Goal: Task Accomplishment & Management: Use online tool/utility

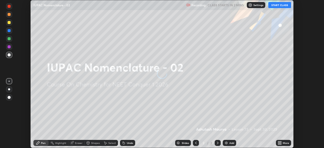
scroll to position [148, 324]
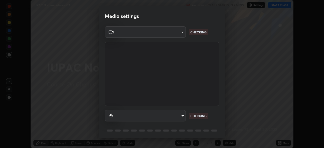
type input "1170694498857cb11788a0b7ae79d5cf1e08a6c331eb8d7031f90166f8fae325"
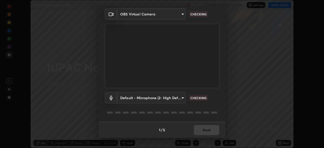
click at [161, 102] on body "Erase all IUPAC Nomenclature - 02 Recording CLASS STARTS IN 2 MINS Settings STA…" at bounding box center [162, 74] width 324 height 148
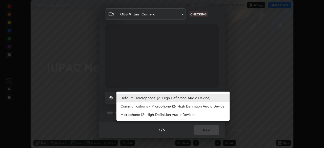
click at [157, 106] on li "Communications - Microphone (2- High Definition Audio Device)" at bounding box center [173, 106] width 113 height 8
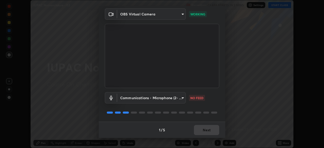
click at [157, 99] on body "Erase all IUPAC Nomenclature - 02 Recording CLASS STARTS IN 2 MINS Settings STA…" at bounding box center [162, 74] width 324 height 148
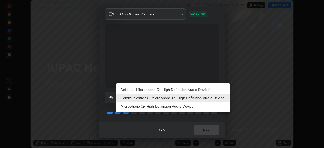
click at [157, 89] on li "Default - Microphone (2- High Definition Audio Device)" at bounding box center [173, 89] width 113 height 8
type input "default"
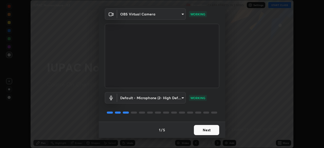
click at [212, 131] on button "Next" at bounding box center [206, 130] width 25 height 10
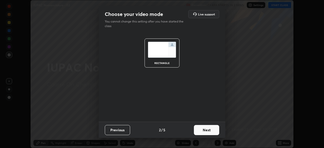
scroll to position [0, 0]
click at [214, 132] on button "Next" at bounding box center [206, 130] width 25 height 10
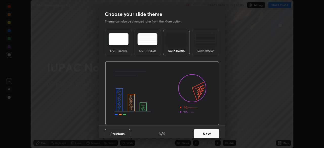
click at [216, 131] on button "Next" at bounding box center [206, 134] width 25 height 10
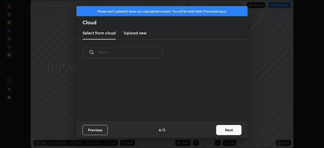
click at [223, 131] on button "Next" at bounding box center [228, 130] width 25 height 10
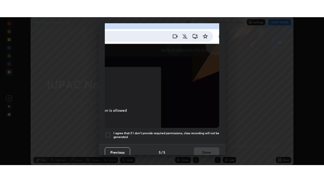
scroll to position [121, 0]
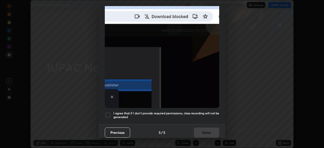
click at [210, 112] on h5 "I agree that if I don't provide required permissions, class recording will not …" at bounding box center [166, 115] width 106 height 8
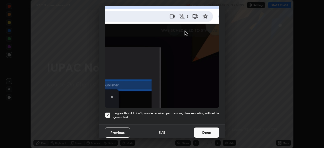
click at [208, 128] on button "Done" at bounding box center [206, 133] width 25 height 10
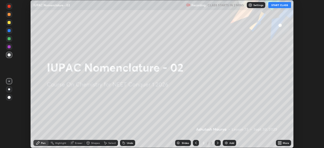
click at [279, 144] on icon at bounding box center [278, 143] width 1 height 1
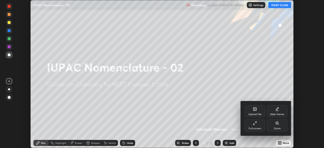
click at [258, 127] on div "Full screen" at bounding box center [255, 126] width 20 height 12
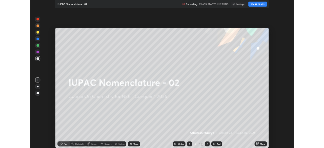
scroll to position [182, 324]
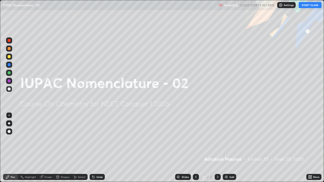
click at [310, 5] on button "START CLASS" at bounding box center [310, 5] width 23 height 6
click at [230, 148] on div "Add" at bounding box center [232, 177] width 5 height 3
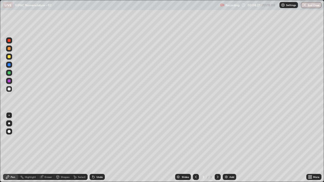
click at [9, 57] on div at bounding box center [9, 56] width 3 height 3
click at [11, 123] on div at bounding box center [9, 124] width 6 height 6
click at [47, 148] on div "Eraser" at bounding box center [49, 177] width 8 height 3
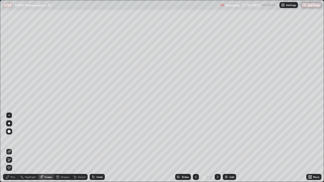
click at [10, 148] on span "Erase all" at bounding box center [9, 168] width 6 height 3
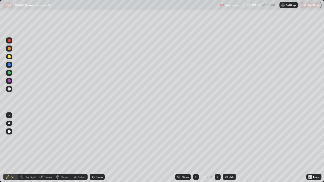
click at [11, 89] on div at bounding box center [9, 89] width 6 height 6
click at [10, 74] on div at bounding box center [9, 72] width 3 height 3
click at [10, 82] on div at bounding box center [9, 81] width 3 height 3
click at [95, 148] on div "Undo" at bounding box center [97, 177] width 15 height 6
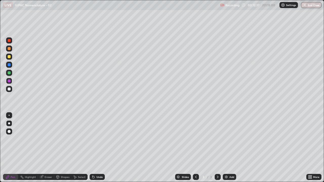
click at [96, 148] on div "Undo" at bounding box center [97, 177] width 15 height 6
click at [95, 148] on icon at bounding box center [93, 177] width 4 height 4
click at [8, 88] on div at bounding box center [9, 89] width 3 height 3
click at [9, 58] on div at bounding box center [9, 56] width 3 height 3
click at [100, 148] on div "Undo" at bounding box center [100, 177] width 6 height 3
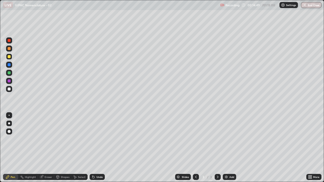
click at [100, 148] on div "Undo" at bounding box center [100, 177] width 6 height 3
click at [225, 148] on img at bounding box center [226, 177] width 4 height 4
click at [9, 89] on div at bounding box center [9, 89] width 3 height 3
click at [93, 148] on icon at bounding box center [93, 178] width 2 height 2
click at [11, 73] on div at bounding box center [9, 73] width 6 height 6
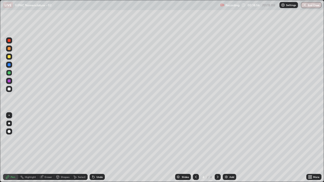
click at [196, 148] on icon at bounding box center [196, 177] width 4 height 4
click at [217, 148] on icon at bounding box center [218, 177] width 4 height 4
click at [228, 148] on img at bounding box center [226, 177] width 4 height 4
click at [101, 148] on div "Undo" at bounding box center [100, 177] width 6 height 3
click at [102, 148] on div "Undo" at bounding box center [97, 177] width 15 height 6
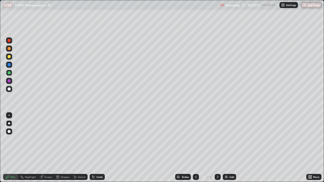
click at [102, 148] on div "Undo" at bounding box center [100, 177] width 6 height 3
click at [9, 90] on div at bounding box center [9, 89] width 3 height 3
click at [101, 148] on div "Undo" at bounding box center [100, 177] width 6 height 3
click at [10, 72] on div at bounding box center [9, 72] width 3 height 3
click at [8, 57] on div at bounding box center [9, 56] width 3 height 3
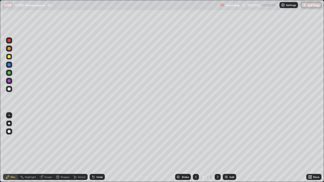
click at [9, 91] on div at bounding box center [9, 89] width 6 height 6
click at [195, 148] on icon at bounding box center [196, 177] width 4 height 4
click at [217, 148] on icon at bounding box center [218, 177] width 4 height 4
click at [220, 148] on div at bounding box center [218, 177] width 6 height 6
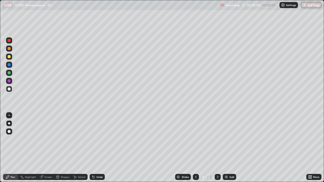
click at [195, 148] on icon at bounding box center [196, 177] width 4 height 4
click at [217, 148] on icon at bounding box center [218, 177] width 2 height 3
click at [195, 148] on icon at bounding box center [196, 177] width 4 height 4
click at [195, 148] on icon at bounding box center [196, 177] width 2 height 3
click at [217, 148] on icon at bounding box center [218, 177] width 4 height 4
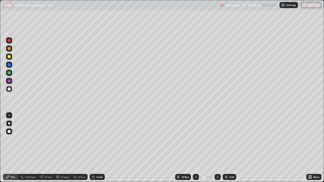
click at [217, 148] on icon at bounding box center [218, 177] width 4 height 4
click at [230, 148] on div "Add" at bounding box center [232, 177] width 5 height 3
click at [10, 58] on div at bounding box center [9, 56] width 3 height 3
click at [94, 148] on icon at bounding box center [93, 177] width 4 height 4
click at [95, 148] on div "Undo" at bounding box center [97, 177] width 15 height 6
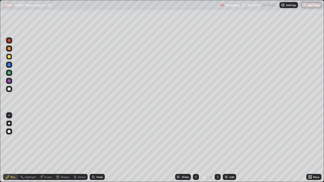
click at [95, 148] on div "Undo" at bounding box center [97, 177] width 15 height 6
click at [94, 148] on div "Undo" at bounding box center [97, 177] width 15 height 6
click at [93, 148] on div "Undo" at bounding box center [97, 177] width 15 height 6
click at [12, 91] on div at bounding box center [9, 89] width 6 height 8
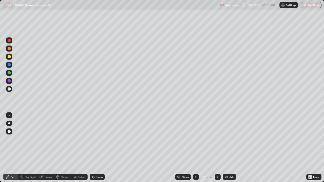
click at [95, 148] on div "Undo" at bounding box center [97, 177] width 15 height 6
click at [230, 148] on div "Add" at bounding box center [232, 177] width 5 height 3
click at [8, 58] on div at bounding box center [9, 56] width 3 height 3
click at [195, 148] on icon at bounding box center [196, 177] width 4 height 4
click at [217, 148] on icon at bounding box center [218, 177] width 4 height 4
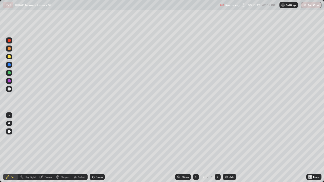
click at [10, 89] on div at bounding box center [9, 89] width 3 height 3
click at [94, 148] on icon at bounding box center [93, 177] width 4 height 4
click at [227, 148] on div "Add" at bounding box center [229, 177] width 13 height 6
click at [196, 148] on icon at bounding box center [196, 177] width 4 height 4
click at [195, 148] on icon at bounding box center [196, 177] width 4 height 4
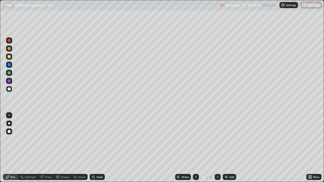
click at [196, 148] on icon at bounding box center [196, 177] width 4 height 4
click at [217, 148] on icon at bounding box center [218, 177] width 4 height 4
click at [195, 148] on icon at bounding box center [196, 177] width 4 height 4
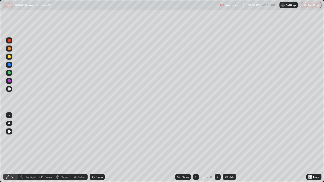
click at [215, 148] on div at bounding box center [218, 177] width 6 height 6
click at [10, 50] on div at bounding box center [9, 49] width 6 height 6
click at [9, 89] on div at bounding box center [9, 89] width 3 height 3
click at [99, 148] on div "Undo" at bounding box center [100, 177] width 6 height 3
click at [48, 148] on div "Eraser" at bounding box center [49, 177] width 8 height 3
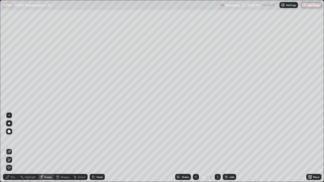
click at [9, 148] on icon at bounding box center [9, 160] width 4 height 4
click at [13, 148] on div "Pen" at bounding box center [13, 177] width 5 height 3
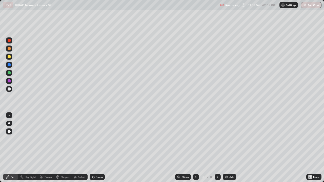
click at [228, 148] on img at bounding box center [226, 177] width 4 height 4
click at [196, 148] on icon at bounding box center [196, 177] width 4 height 4
click at [196, 148] on div at bounding box center [196, 177] width 6 height 10
click at [218, 148] on div at bounding box center [218, 177] width 6 height 6
click at [220, 148] on div at bounding box center [218, 177] width 6 height 10
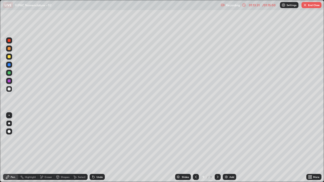
click at [196, 148] on icon at bounding box center [196, 177] width 4 height 4
click at [197, 148] on div at bounding box center [196, 177] width 6 height 6
click at [218, 148] on icon at bounding box center [218, 177] width 4 height 4
click at [217, 148] on icon at bounding box center [218, 177] width 2 height 3
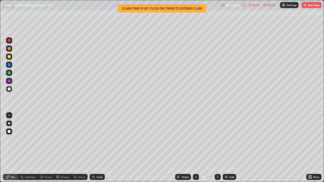
click at [316, 7] on button "End Class" at bounding box center [312, 5] width 20 height 6
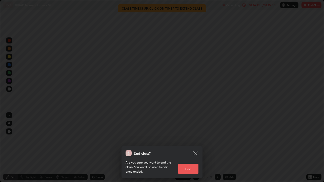
click at [189, 148] on button "End" at bounding box center [188, 169] width 20 height 10
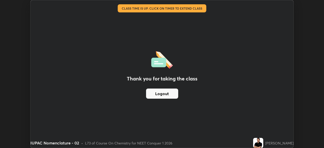
scroll to position [25185, 25009]
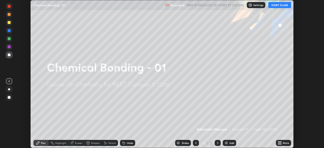
scroll to position [148, 324]
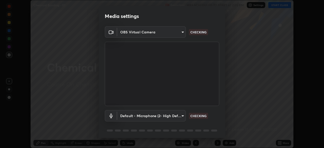
type input "1170694498857cb11788a0b7ae79d5cf1e08a6c331eb8d7031f90166f8fae325"
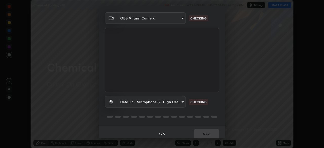
scroll to position [18, 0]
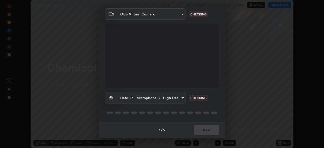
click at [164, 98] on body "Erase all Chemical Bonding - 01 Recording WAS SCHEDULED TO START AT 2:05 PM Set…" at bounding box center [162, 74] width 324 height 148
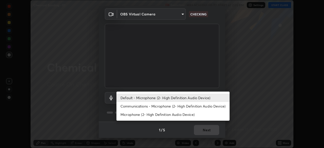
click at [155, 107] on li "Communications - Microphone (2- High Definition Audio Device)" at bounding box center [173, 106] width 113 height 8
type input "communications"
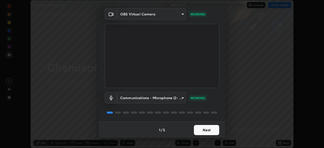
click at [207, 130] on button "Next" at bounding box center [206, 130] width 25 height 10
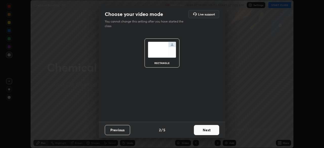
scroll to position [0, 0]
click at [206, 128] on button "Next" at bounding box center [206, 130] width 25 height 10
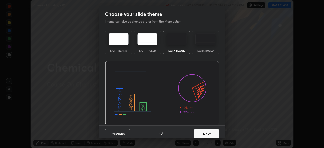
click at [206, 132] on button "Next" at bounding box center [206, 134] width 25 height 10
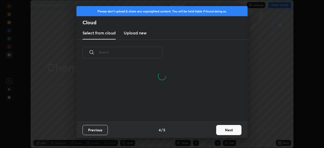
click at [220, 132] on button "Next" at bounding box center [228, 130] width 25 height 10
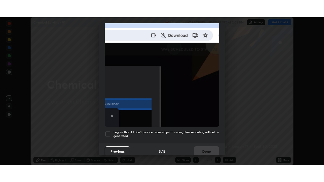
scroll to position [121, 0]
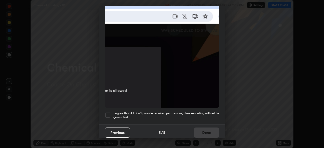
click at [203, 111] on h5 "I agree that if I don't provide required permissions, class recording will not …" at bounding box center [166, 115] width 106 height 8
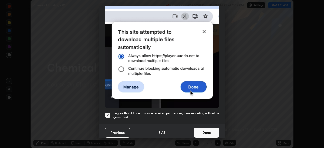
click at [208, 128] on button "Done" at bounding box center [206, 133] width 25 height 10
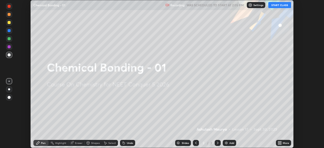
click at [276, 6] on button "START CLASS" at bounding box center [280, 5] width 23 height 6
click at [281, 142] on icon at bounding box center [280, 142] width 1 height 1
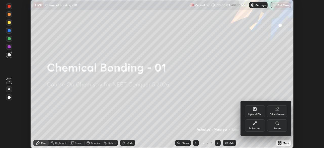
click at [255, 124] on icon at bounding box center [255, 123] width 4 height 4
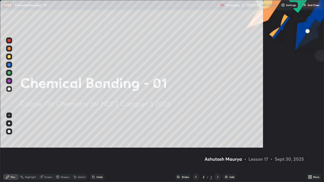
scroll to position [182, 324]
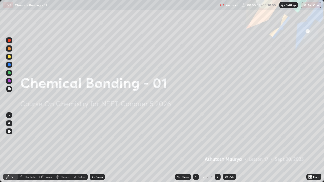
click at [231, 148] on div "Add" at bounding box center [232, 177] width 5 height 3
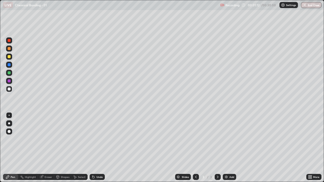
click at [10, 58] on div at bounding box center [9, 56] width 3 height 3
click at [9, 124] on div at bounding box center [9, 124] width 2 height 2
click at [9, 90] on div at bounding box center [9, 89] width 3 height 3
click at [47, 148] on div "Eraser" at bounding box center [49, 177] width 8 height 3
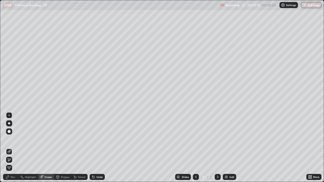
click at [10, 148] on icon at bounding box center [9, 160] width 4 height 4
click at [13, 148] on div "Pen" at bounding box center [13, 177] width 5 height 3
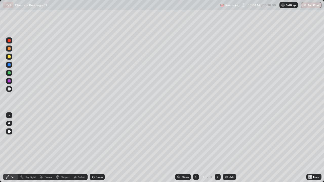
click at [227, 148] on img at bounding box center [226, 177] width 4 height 4
click at [9, 49] on div at bounding box center [9, 48] width 3 height 3
click at [10, 90] on div at bounding box center [9, 89] width 3 height 3
click at [48, 148] on div "Eraser" at bounding box center [49, 177] width 8 height 3
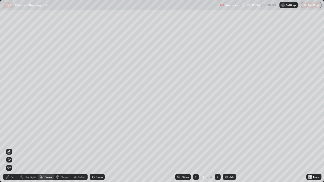
click at [14, 148] on div "Pen" at bounding box center [13, 177] width 5 height 3
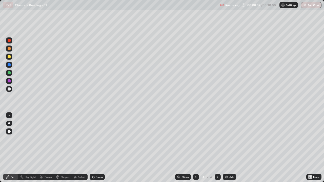
click at [9, 82] on div at bounding box center [9, 81] width 3 height 3
click at [11, 91] on div at bounding box center [9, 89] width 6 height 6
click at [9, 81] on div at bounding box center [9, 81] width 3 height 3
click at [225, 148] on div "Add" at bounding box center [229, 177] width 13 height 6
click at [9, 57] on div at bounding box center [9, 56] width 3 height 3
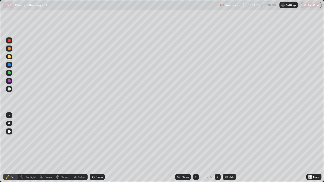
click at [10, 89] on div at bounding box center [9, 89] width 3 height 3
click at [100, 148] on div "Undo" at bounding box center [100, 177] width 6 height 3
click at [101, 148] on div "Undo" at bounding box center [97, 177] width 15 height 6
click at [102, 148] on div "Undo" at bounding box center [97, 177] width 15 height 6
click at [103, 148] on div "Undo" at bounding box center [97, 177] width 15 height 6
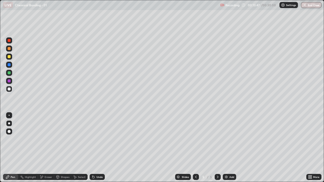
click at [227, 148] on img at bounding box center [226, 177] width 4 height 4
click at [45, 148] on div "Eraser" at bounding box center [49, 177] width 8 height 3
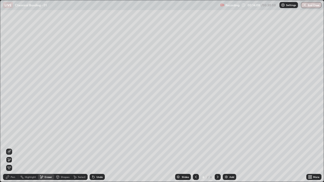
click at [12, 148] on div "Pen" at bounding box center [13, 177] width 5 height 3
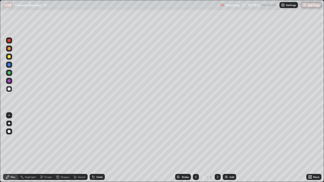
click at [97, 148] on div "Undo" at bounding box center [100, 177] width 6 height 3
click at [98, 148] on div "Undo" at bounding box center [100, 177] width 6 height 3
click at [100, 148] on div "Undo" at bounding box center [100, 177] width 6 height 3
click at [100, 148] on div "Undo" at bounding box center [97, 177] width 15 height 6
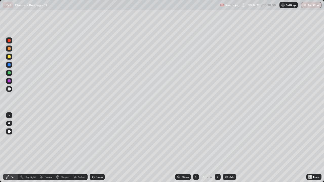
click at [100, 148] on div "Undo" at bounding box center [97, 177] width 15 height 6
click at [101, 148] on div "Undo" at bounding box center [97, 177] width 15 height 6
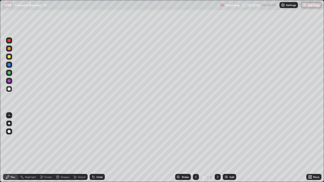
click at [50, 148] on div "Eraser" at bounding box center [49, 177] width 8 height 3
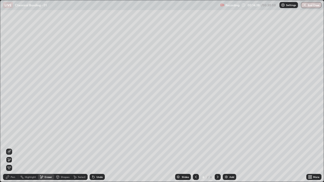
click at [17, 148] on div "Pen" at bounding box center [10, 177] width 15 height 6
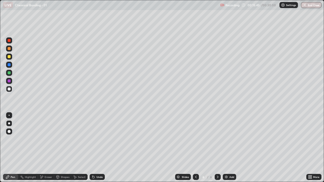
click at [101, 148] on div "Undo" at bounding box center [100, 177] width 6 height 3
click at [100, 148] on div "Undo" at bounding box center [100, 177] width 6 height 3
click at [99, 148] on div "Undo" at bounding box center [100, 177] width 6 height 3
click at [228, 148] on img at bounding box center [226, 177] width 4 height 4
click at [9, 57] on div at bounding box center [9, 56] width 3 height 3
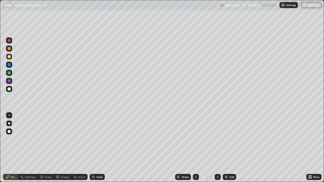
click at [100, 148] on div "Undo" at bounding box center [97, 177] width 15 height 6
click at [101, 148] on div "Undo" at bounding box center [100, 177] width 6 height 3
click at [9, 90] on div at bounding box center [9, 89] width 3 height 3
click at [9, 59] on div at bounding box center [9, 57] width 6 height 6
click at [9, 89] on div at bounding box center [9, 89] width 3 height 3
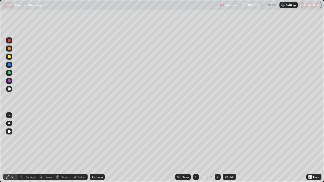
click at [227, 148] on img at bounding box center [226, 177] width 4 height 4
click at [9, 58] on div at bounding box center [9, 56] width 3 height 3
click at [9, 89] on div at bounding box center [9, 89] width 3 height 3
click at [195, 148] on icon at bounding box center [196, 177] width 4 height 4
click at [196, 148] on icon at bounding box center [196, 177] width 4 height 4
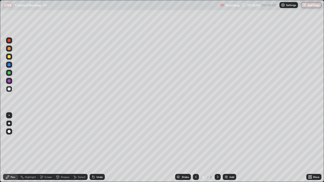
click at [196, 148] on icon at bounding box center [196, 177] width 2 height 3
click at [195, 148] on div at bounding box center [196, 177] width 6 height 6
click at [196, 148] on icon at bounding box center [196, 177] width 4 height 4
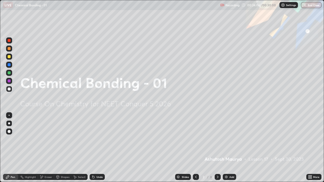
click at [216, 148] on icon at bounding box center [218, 177] width 4 height 4
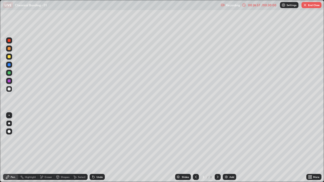
click at [217, 148] on div at bounding box center [218, 177] width 6 height 6
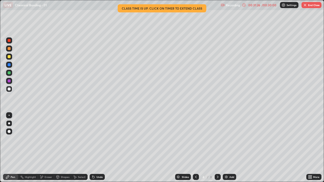
click at [218, 148] on icon at bounding box center [218, 177] width 4 height 4
click at [217, 148] on icon at bounding box center [218, 177] width 4 height 4
click at [194, 148] on icon at bounding box center [196, 177] width 4 height 4
click at [217, 148] on icon at bounding box center [218, 177] width 4 height 4
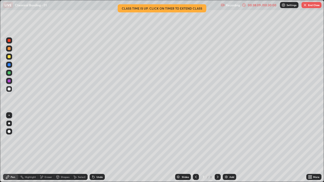
click at [195, 148] on icon at bounding box center [196, 177] width 4 height 4
click at [217, 148] on icon at bounding box center [218, 177] width 4 height 4
click at [216, 148] on icon at bounding box center [218, 177] width 4 height 4
click at [197, 148] on icon at bounding box center [196, 177] width 4 height 4
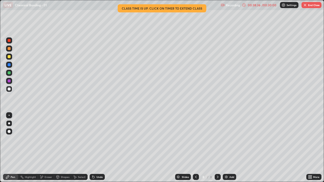
click at [196, 148] on icon at bounding box center [196, 177] width 4 height 4
click at [217, 148] on icon at bounding box center [218, 177] width 4 height 4
click at [196, 148] on icon at bounding box center [196, 177] width 4 height 4
click at [197, 148] on div at bounding box center [196, 177] width 6 height 6
click at [217, 148] on icon at bounding box center [218, 177] width 4 height 4
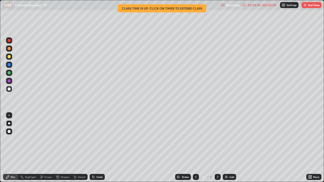
click at [217, 148] on icon at bounding box center [218, 177] width 2 height 3
click at [217, 148] on icon at bounding box center [218, 177] width 4 height 4
click at [197, 148] on icon at bounding box center [196, 177] width 4 height 4
click at [218, 148] on icon at bounding box center [218, 177] width 4 height 4
click at [198, 148] on div at bounding box center [196, 177] width 6 height 6
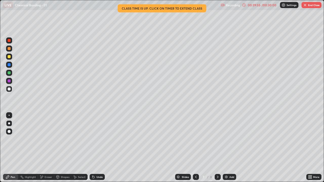
click at [196, 148] on icon at bounding box center [196, 177] width 4 height 4
click at [216, 148] on icon at bounding box center [218, 177] width 4 height 4
click at [46, 148] on div "Eraser" at bounding box center [46, 177] width 16 height 6
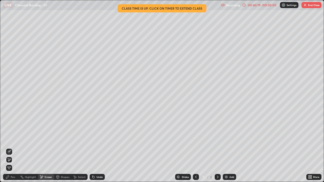
click at [10, 148] on icon at bounding box center [9, 152] width 4 height 4
click at [217, 148] on icon at bounding box center [218, 177] width 4 height 4
click at [311, 4] on button "End Class" at bounding box center [312, 5] width 20 height 6
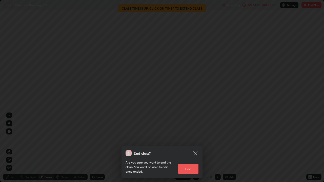
click at [192, 148] on button "End" at bounding box center [188, 169] width 20 height 10
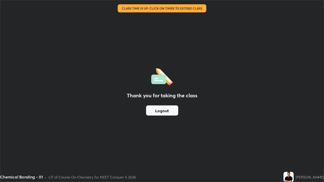
click at [167, 111] on button "Logout" at bounding box center [162, 111] width 32 height 10
